Goal: Information Seeking & Learning: Learn about a topic

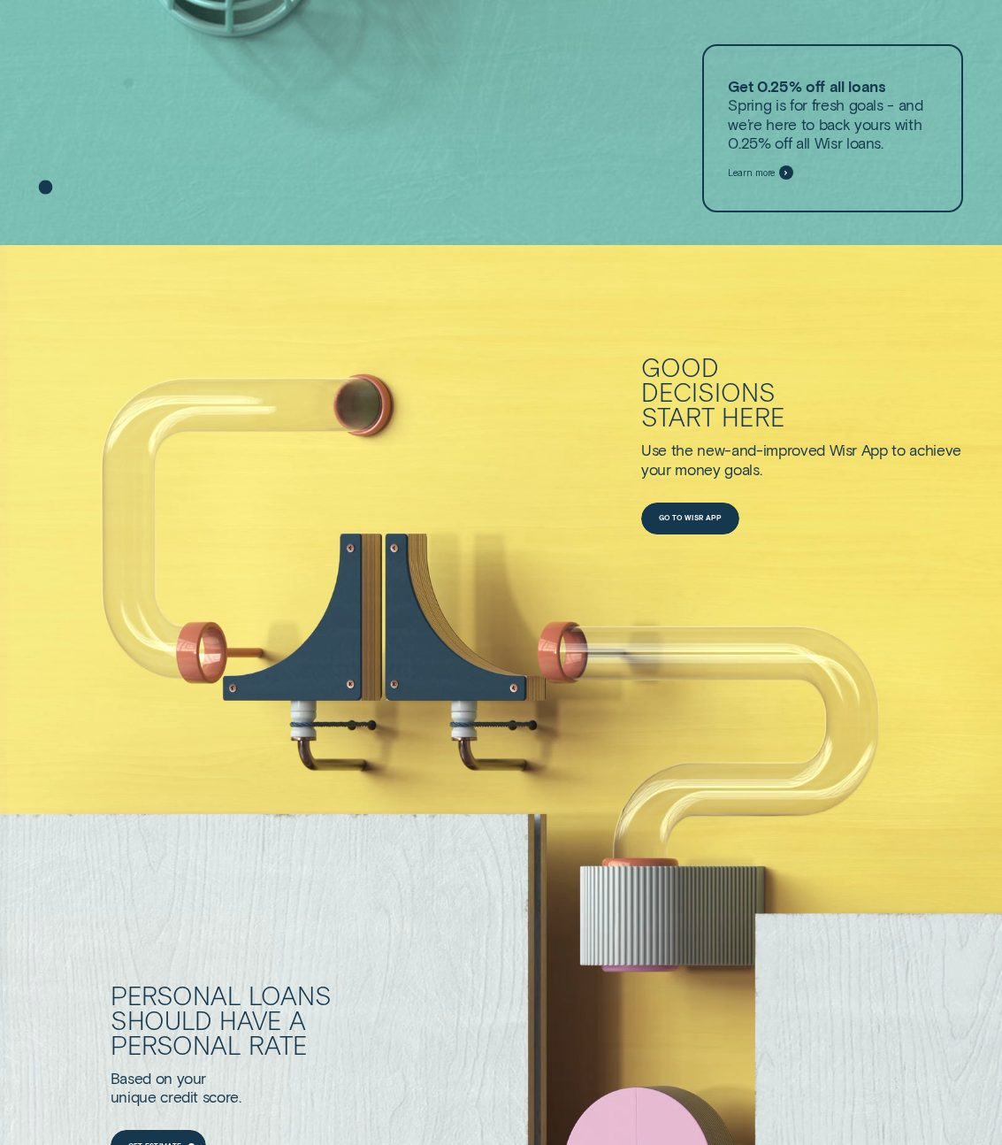
scroll to position [637, 0]
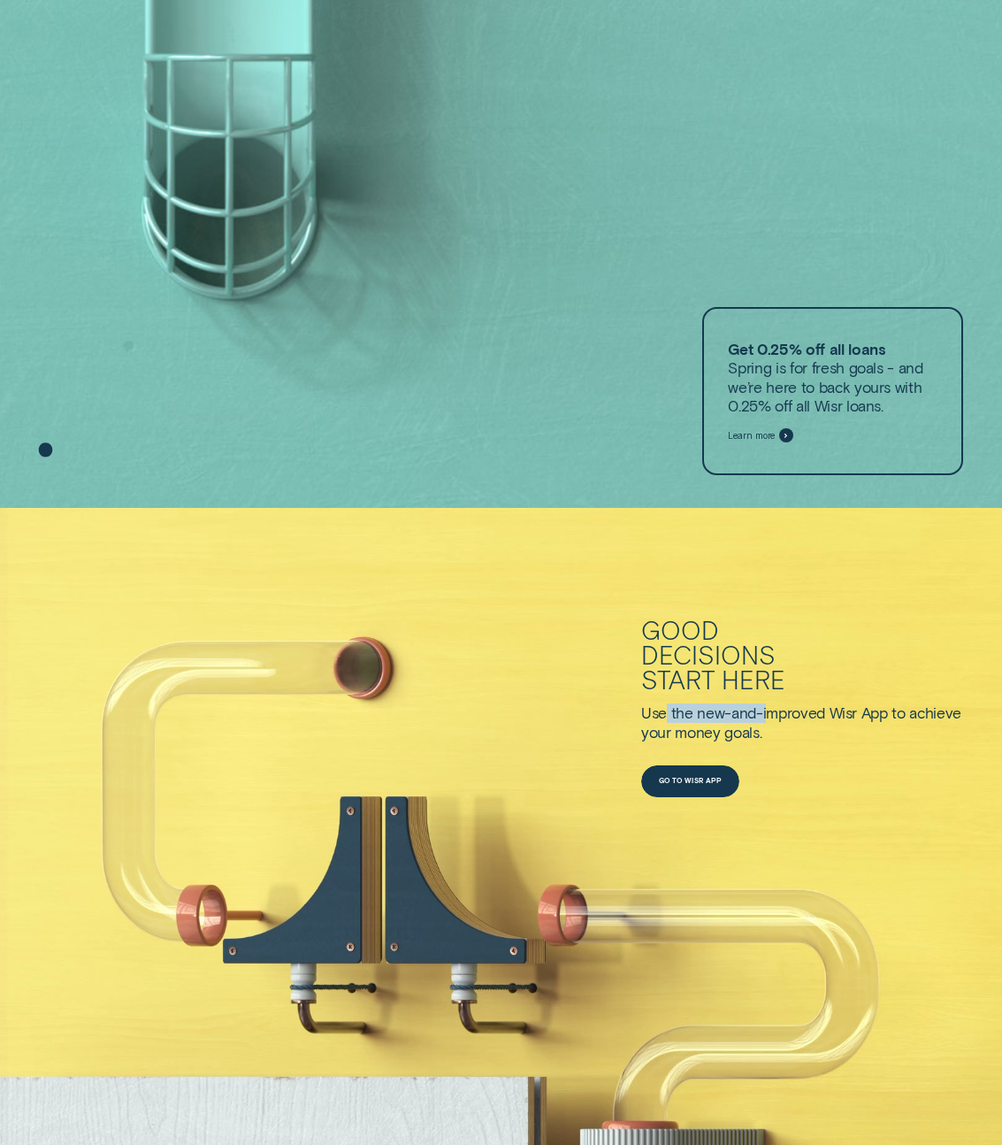
drag, startPoint x: 663, startPoint y: 710, endPoint x: 766, endPoint y: 709, distance: 103.5
click at [766, 710] on div "Use the new-and-improved Wisr App to achieve" at bounding box center [802, 712] width 322 height 19
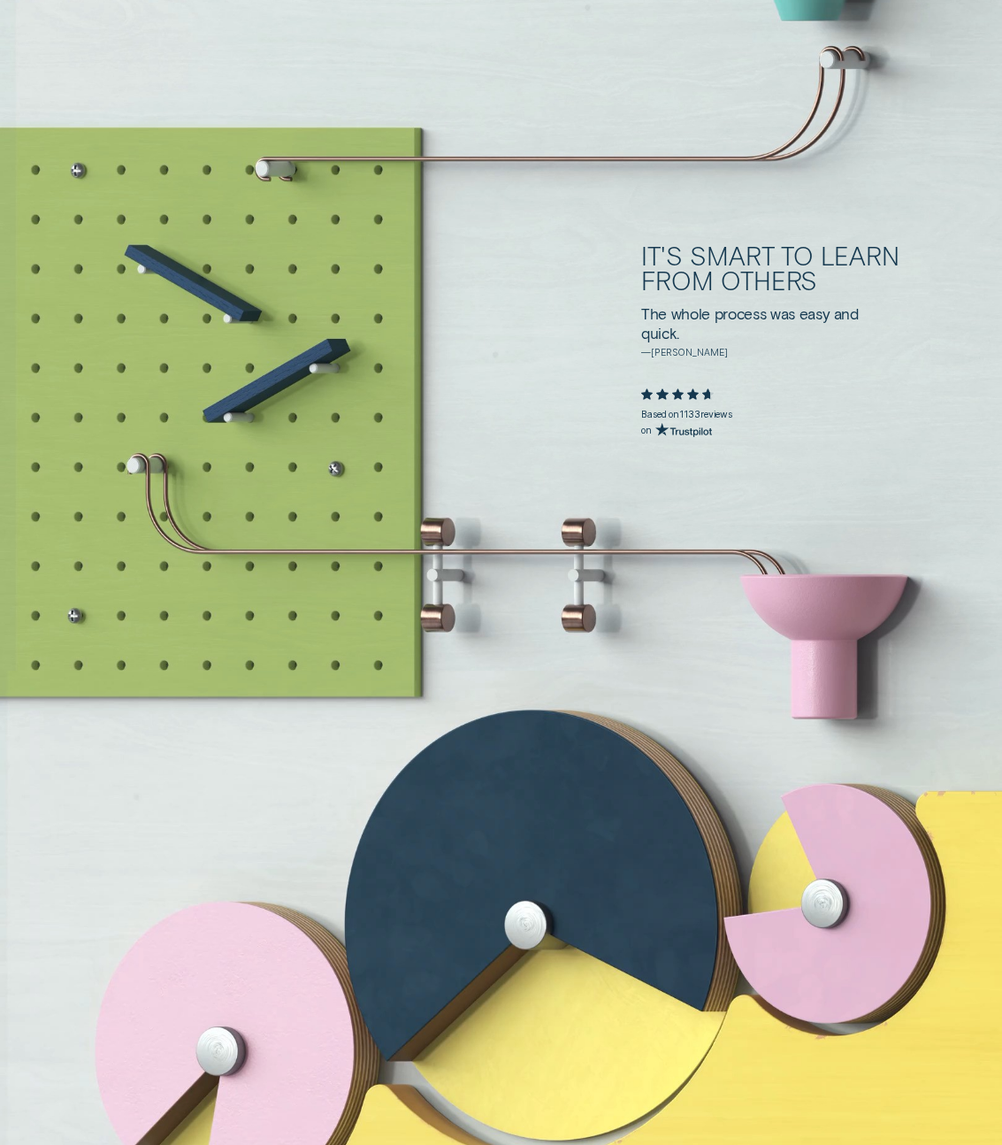
scroll to position [3163, 0]
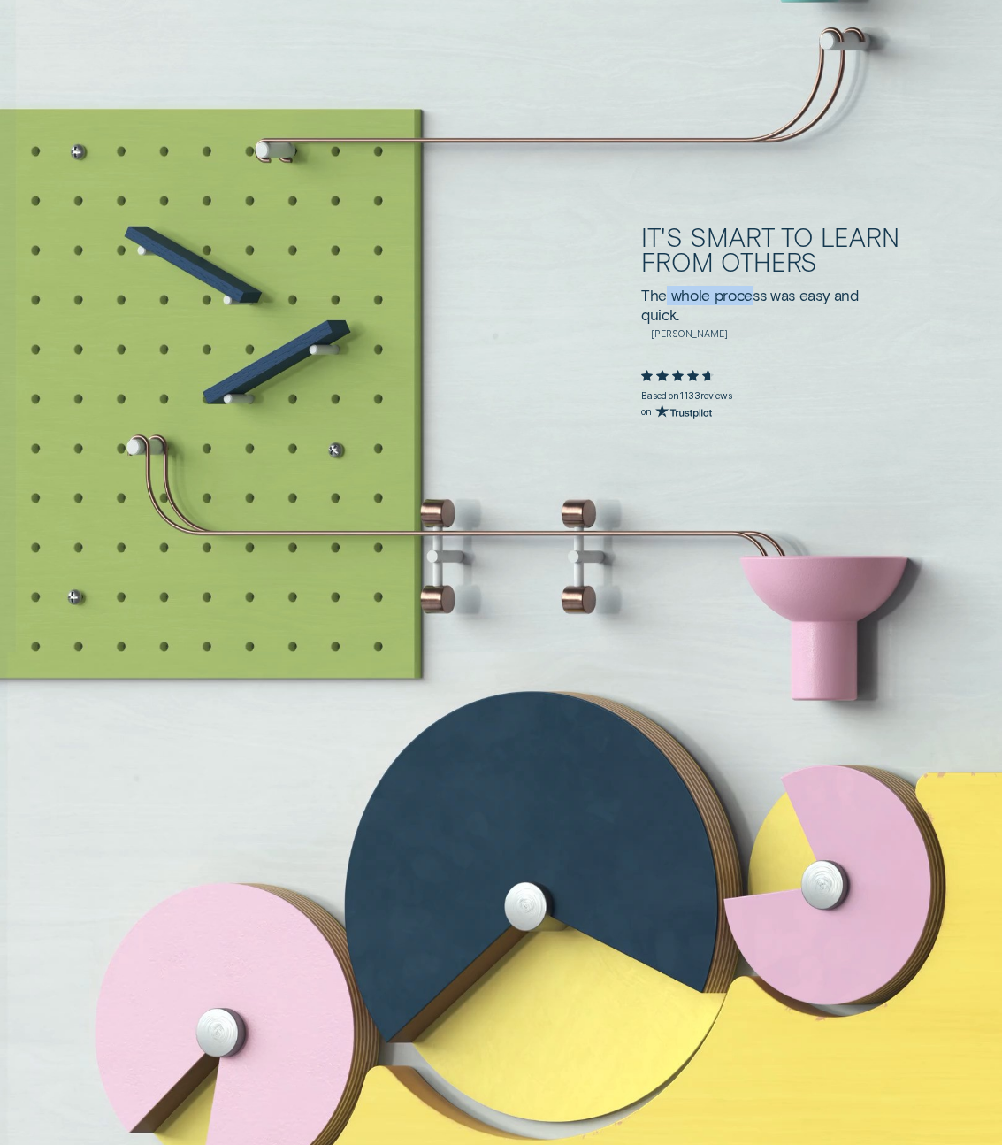
drag, startPoint x: 667, startPoint y: 295, endPoint x: 750, endPoint y: 296, distance: 83.2
click at [750, 296] on div "The whole process was easy and" at bounding box center [750, 295] width 218 height 19
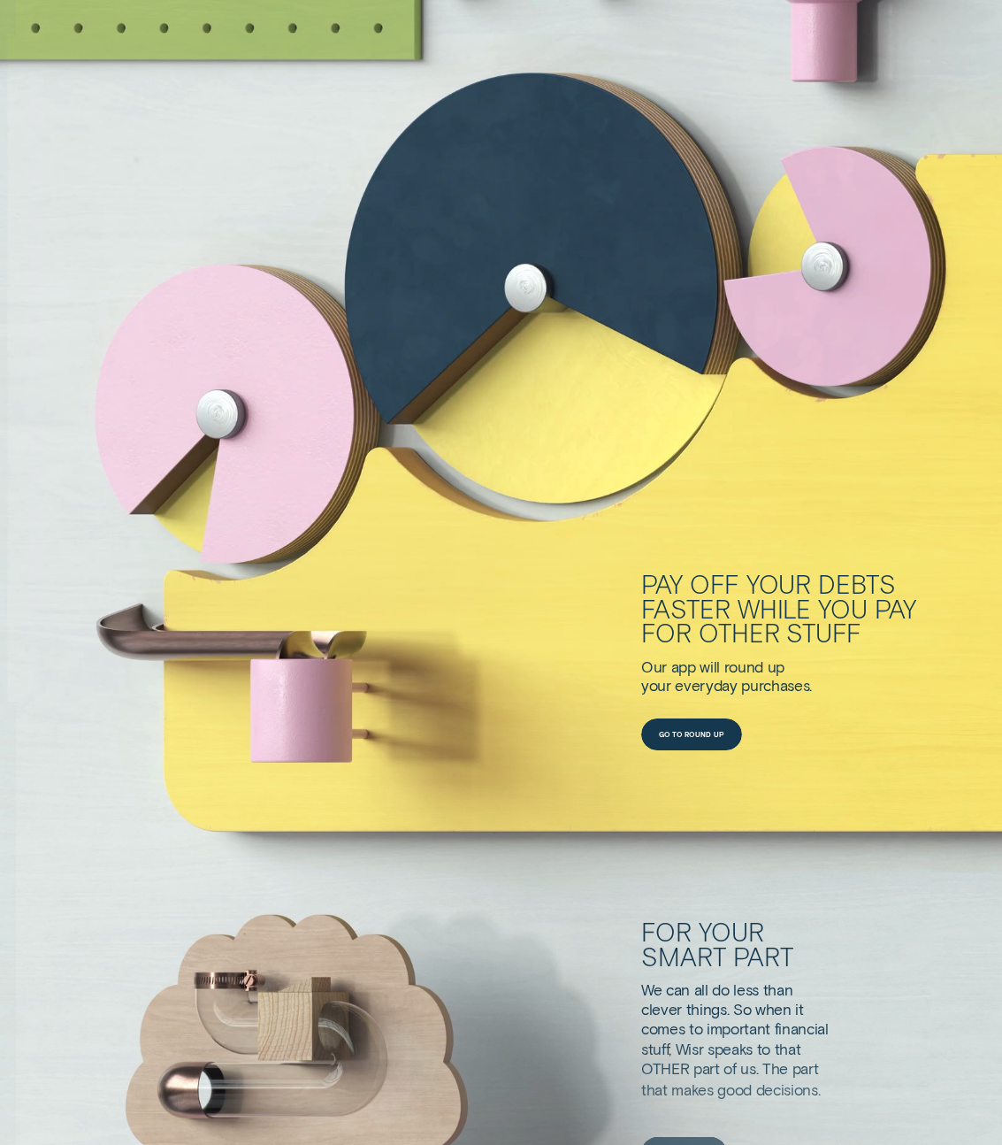
scroll to position [3864, 0]
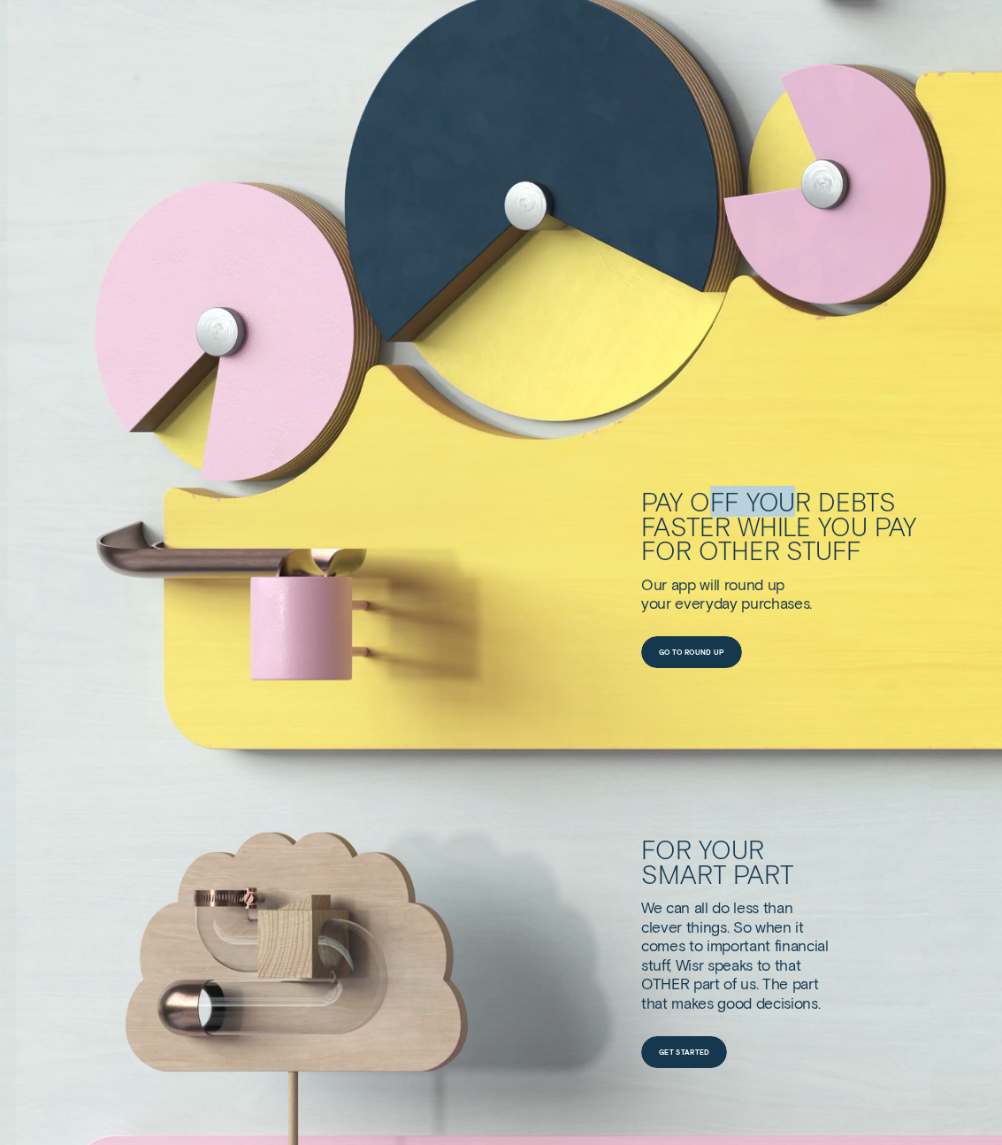
drag, startPoint x: 709, startPoint y: 501, endPoint x: 794, endPoint y: 501, distance: 85.8
click at [794, 501] on div "Pay off your debts" at bounding box center [796, 501] width 311 height 25
drag, startPoint x: 722, startPoint y: 517, endPoint x: 757, endPoint y: 517, distance: 35.4
click at [757, 517] on div "faster while you pay" at bounding box center [796, 526] width 311 height 25
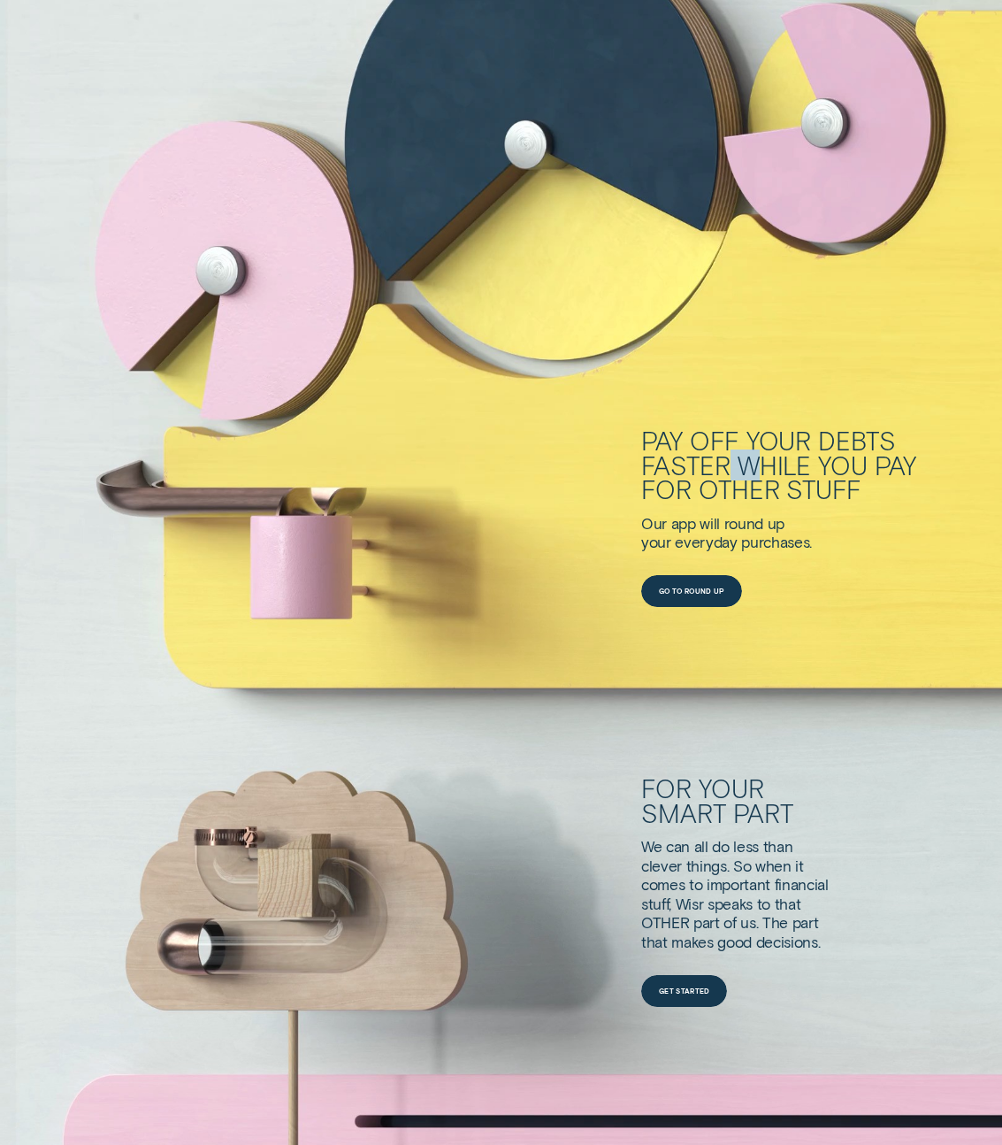
scroll to position [3985, 0]
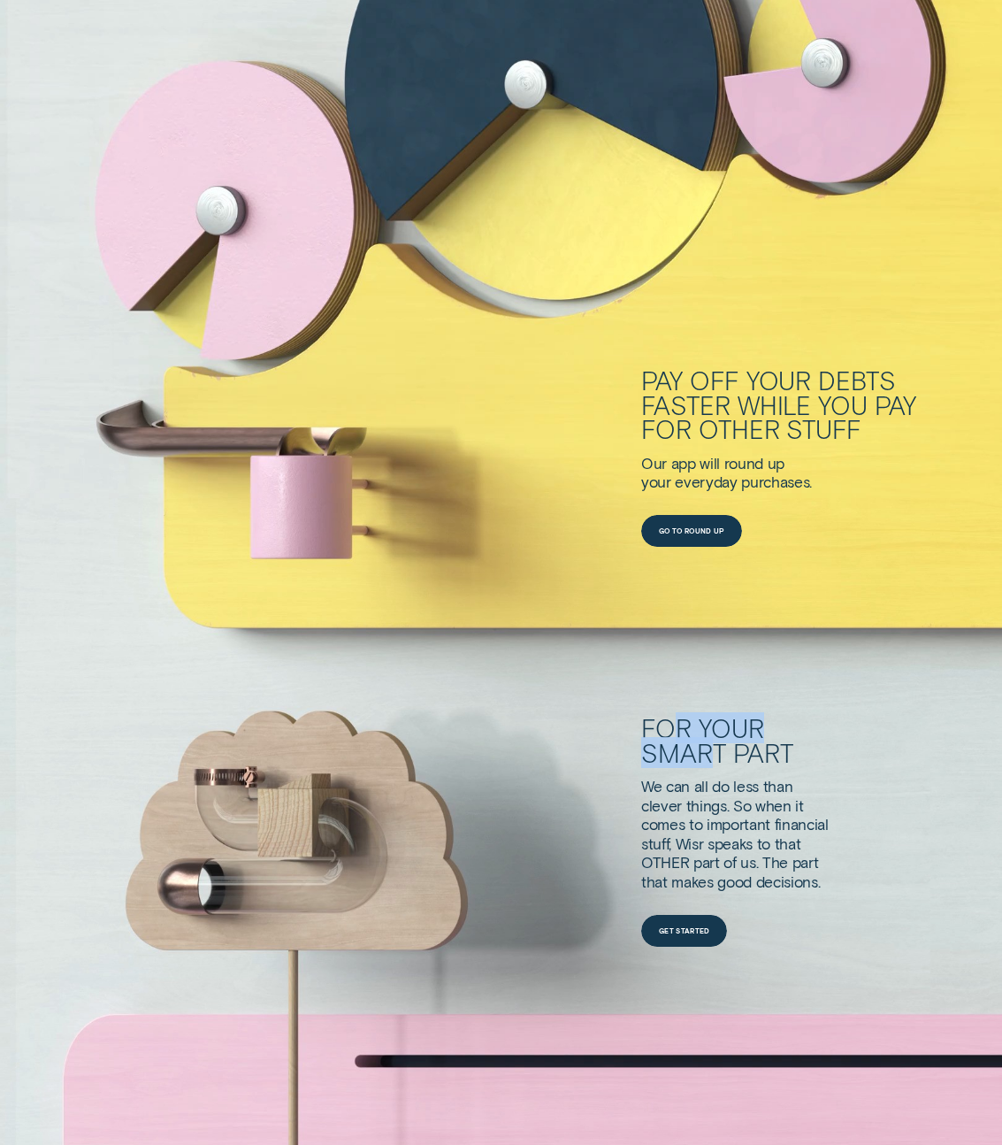
drag, startPoint x: 672, startPoint y: 718, endPoint x: 707, endPoint y: 755, distance: 50.1
click at [707, 755] on div "For your smart part" at bounding box center [796, 741] width 311 height 50
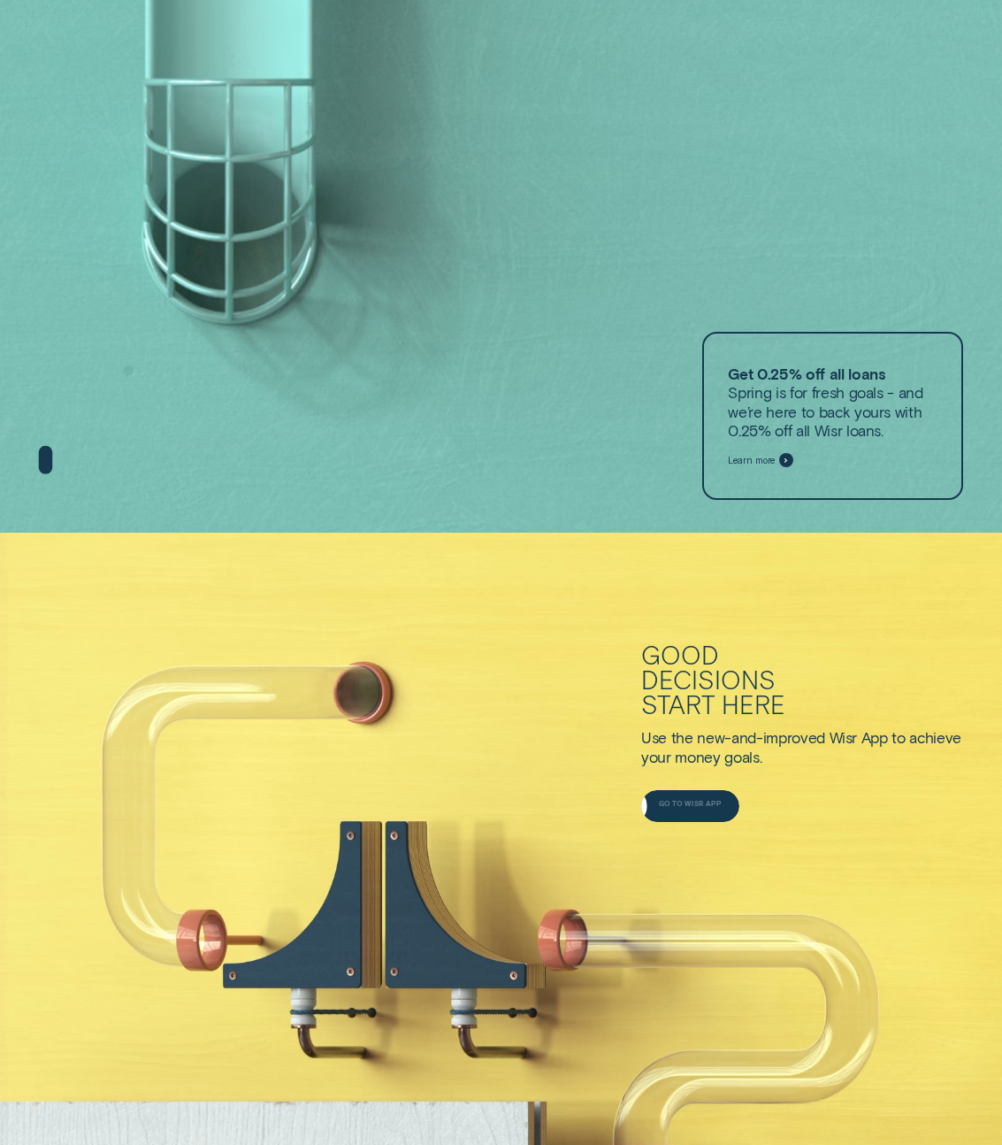
scroll to position [601, 0]
